Goal: Transaction & Acquisition: Purchase product/service

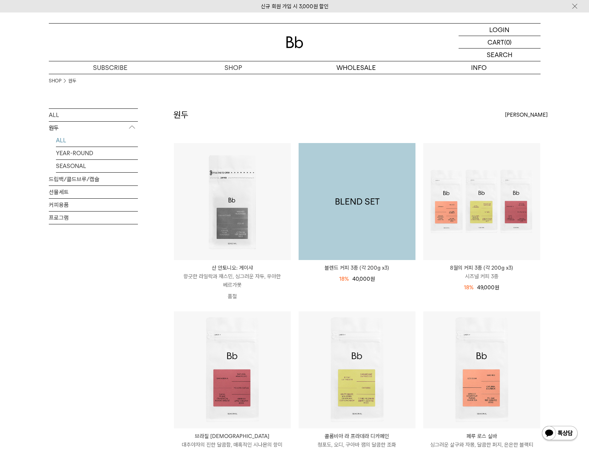
click at [388, 230] on img at bounding box center [357, 201] width 117 height 117
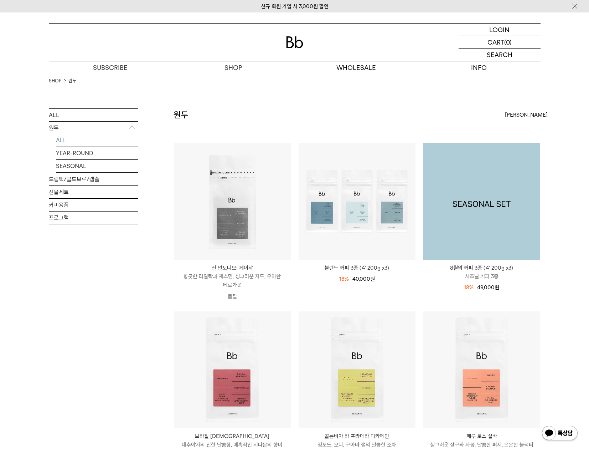
click at [463, 206] on img at bounding box center [481, 201] width 117 height 117
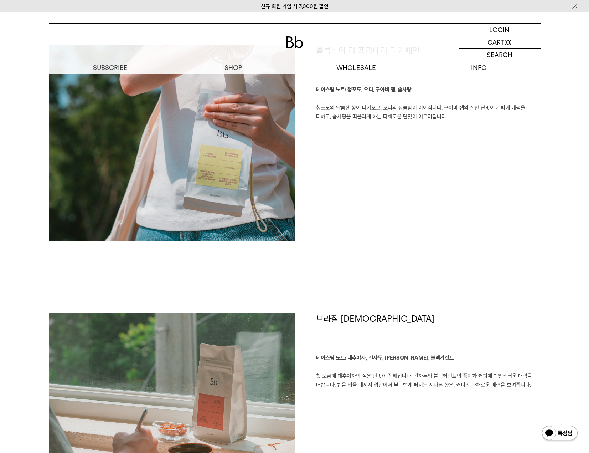
scroll to position [855, 0]
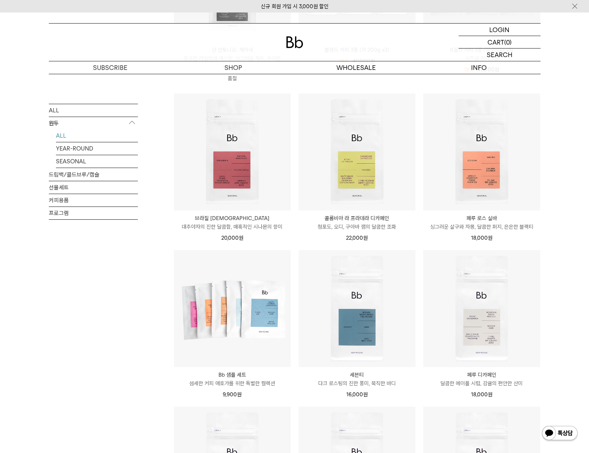
scroll to position [249, 0]
